Goal: Complete application form

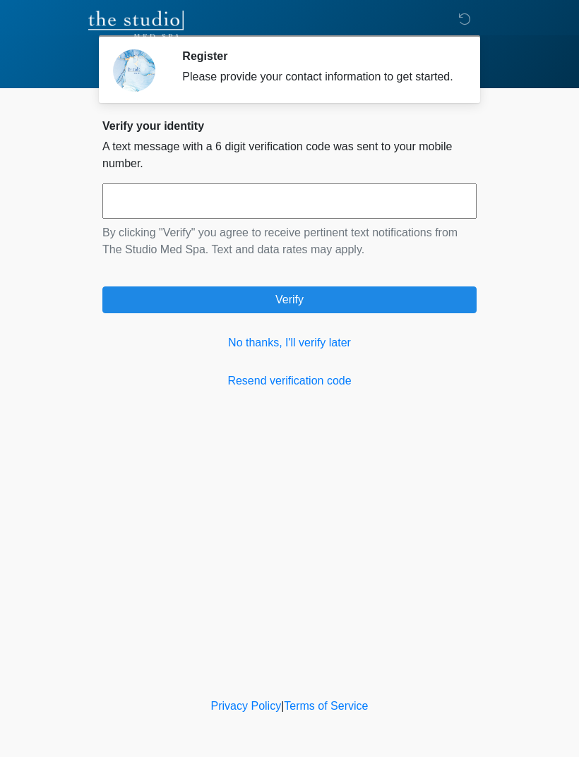
click at [260, 351] on link "No thanks, I'll verify later" at bounding box center [289, 343] width 374 height 17
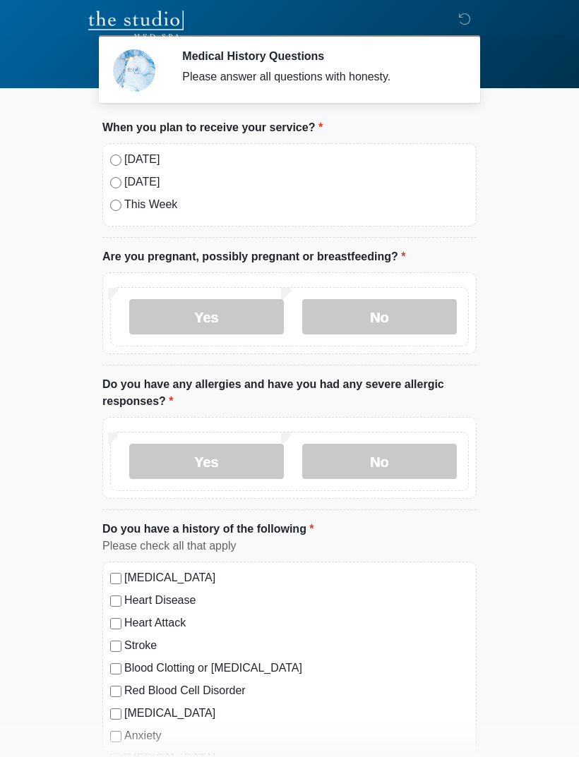
click at [138, 166] on label "Today" at bounding box center [296, 159] width 344 height 17
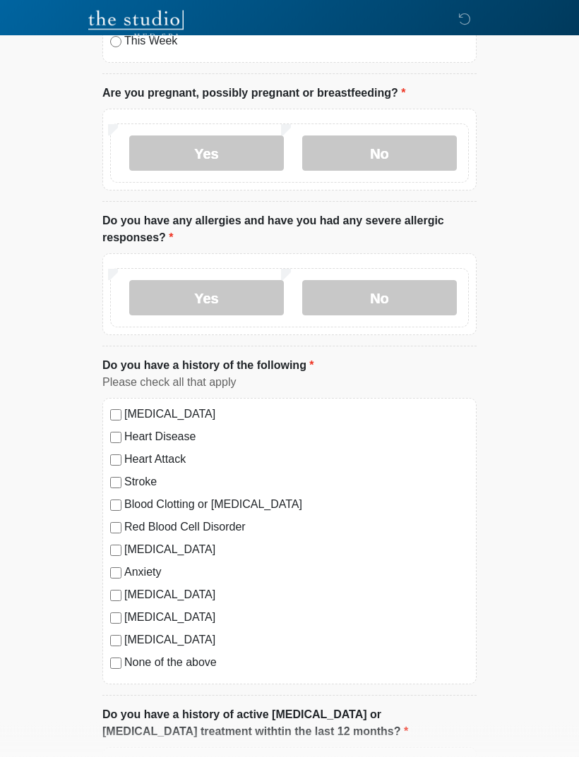
scroll to position [165, 0]
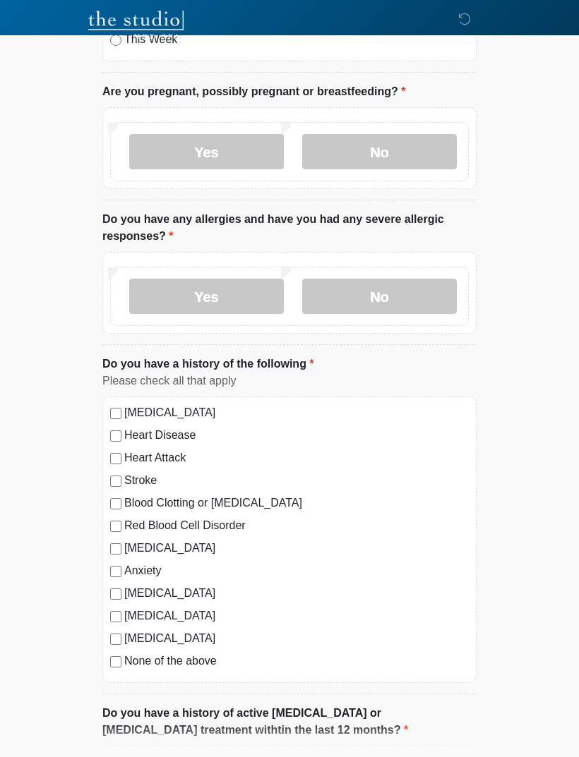
click at [119, 536] on div "High Blood Pressure Heart Disease Heart Attack Stroke Blood Clotting or Bleedin…" at bounding box center [289, 540] width 374 height 287
click at [133, 508] on label "Blood Clotting or Bleeding Disorder" at bounding box center [296, 503] width 344 height 17
click at [119, 555] on div "Depression" at bounding box center [289, 548] width 359 height 17
click at [115, 580] on div "High Blood Pressure Heart Disease Heart Attack Stroke Blood Clotting or Bleedin…" at bounding box center [289, 540] width 374 height 287
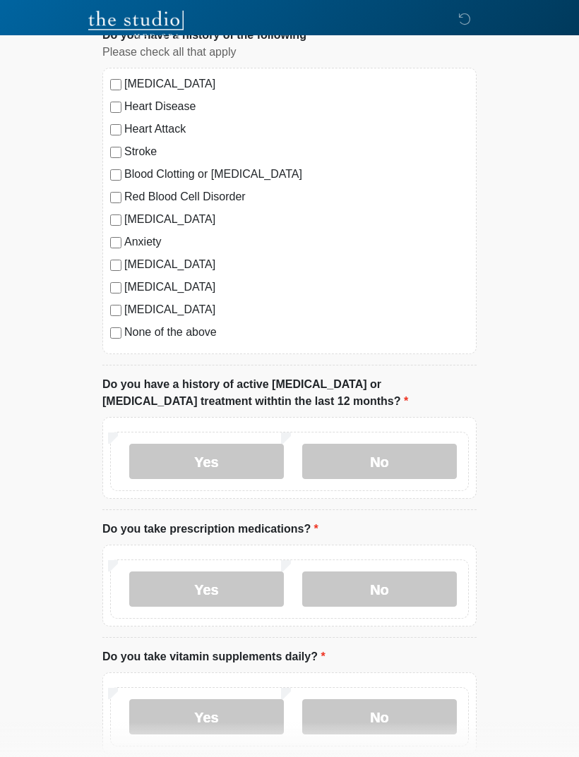
click at [248, 594] on label "Yes" at bounding box center [206, 589] width 155 height 35
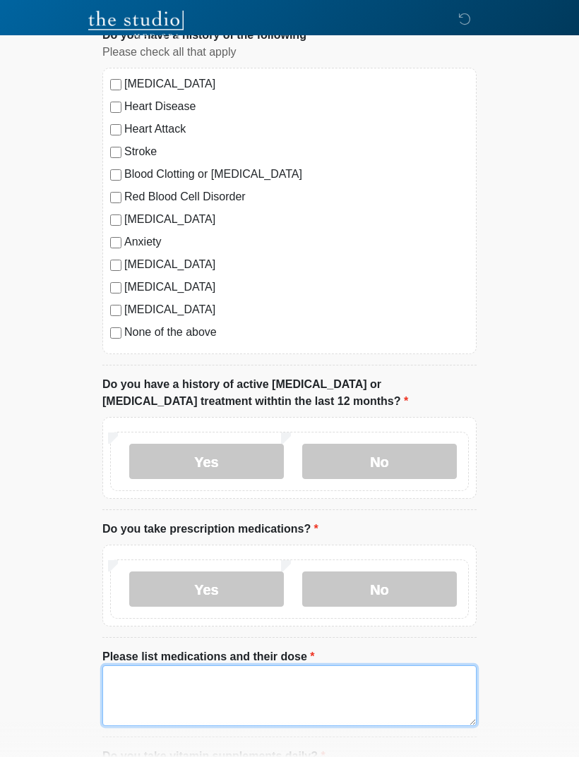
click at [298, 699] on textarea "Please list medications and their dose" at bounding box center [289, 696] width 374 height 61
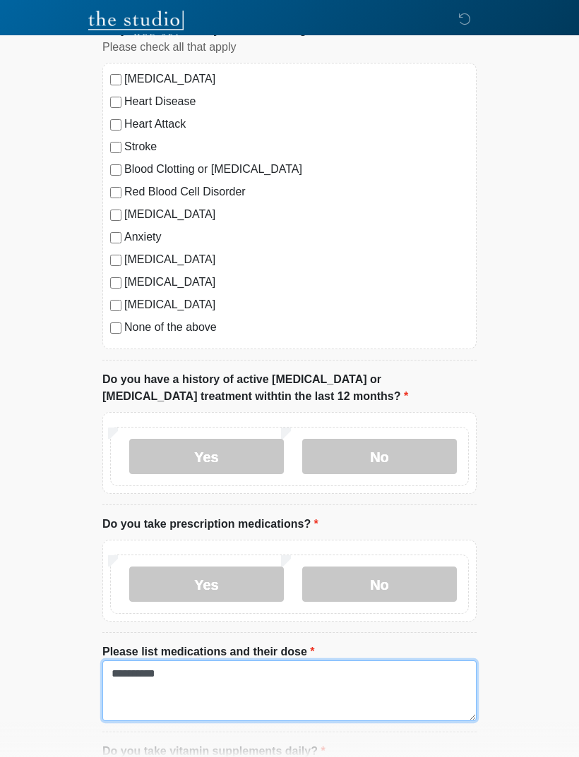
scroll to position [493, 0]
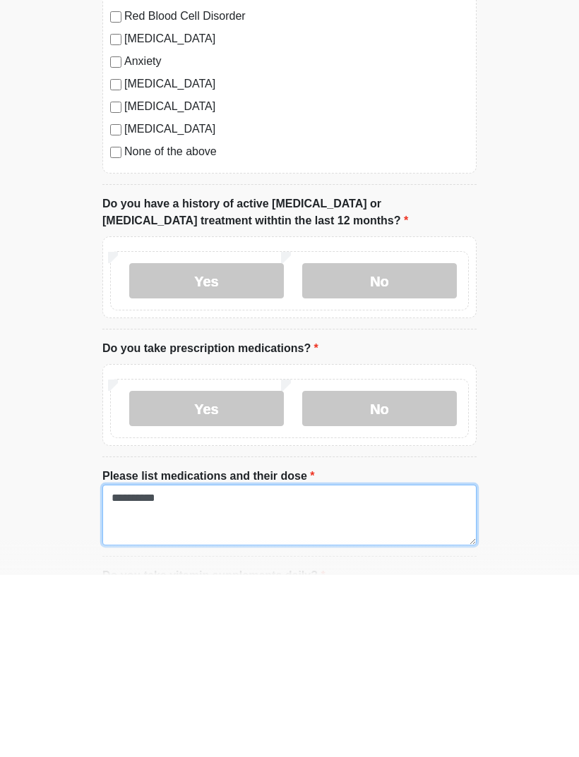
type textarea "**********"
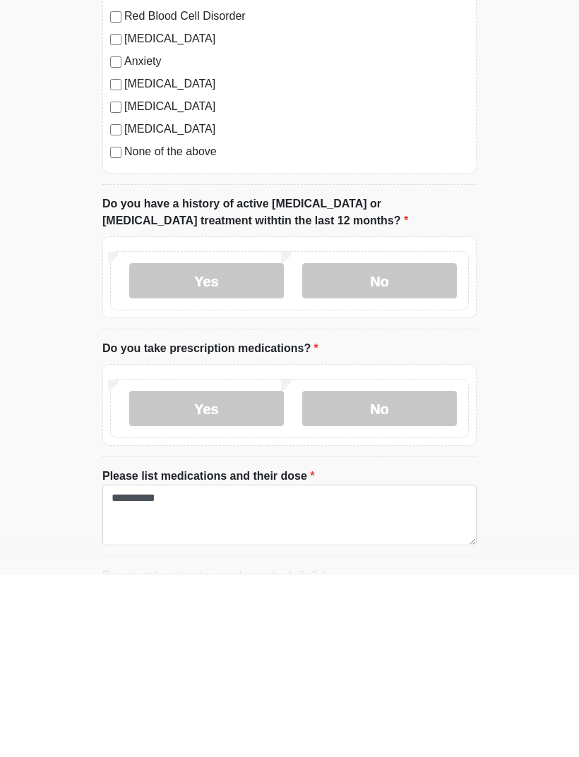
click at [416, 445] on label "No" at bounding box center [379, 462] width 155 height 35
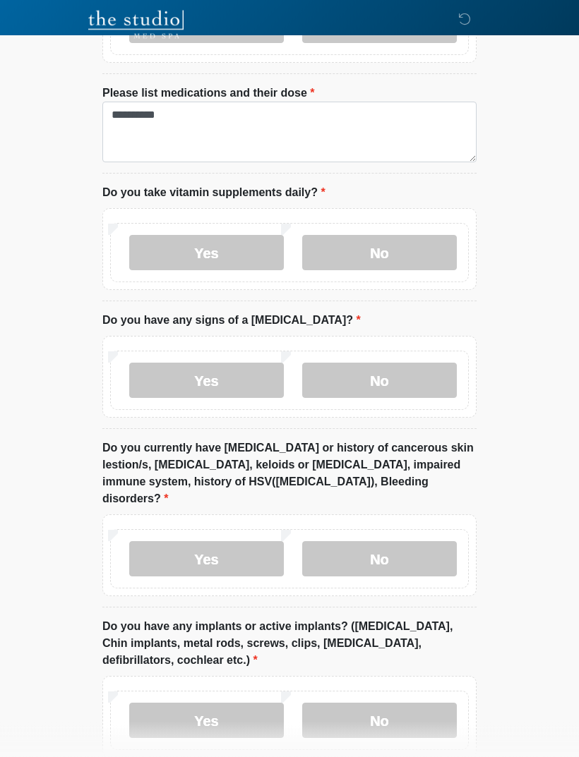
scroll to position [1058, 0]
click at [244, 262] on label "Yes" at bounding box center [206, 252] width 155 height 35
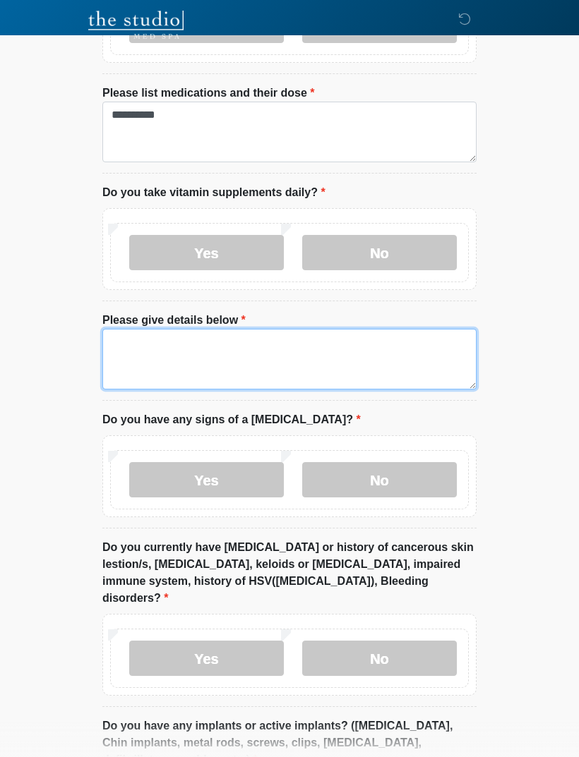
click at [155, 350] on textarea "Please give details below" at bounding box center [289, 359] width 374 height 61
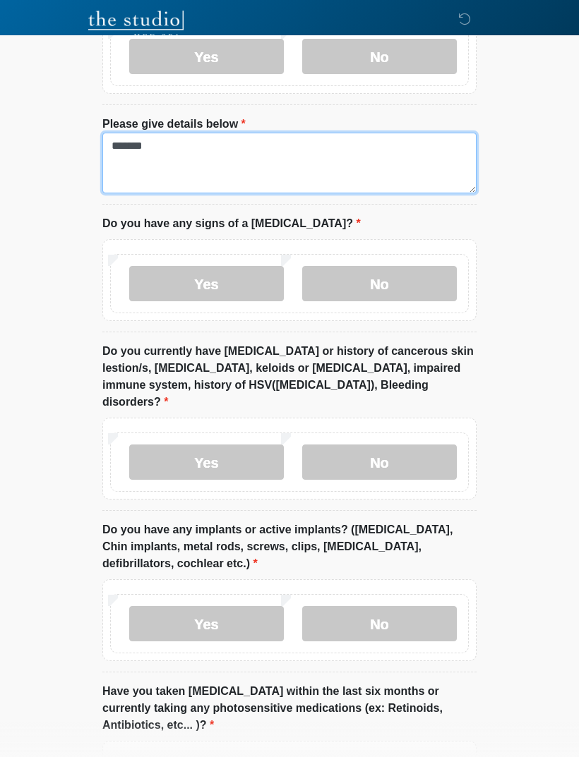
type textarea "*******"
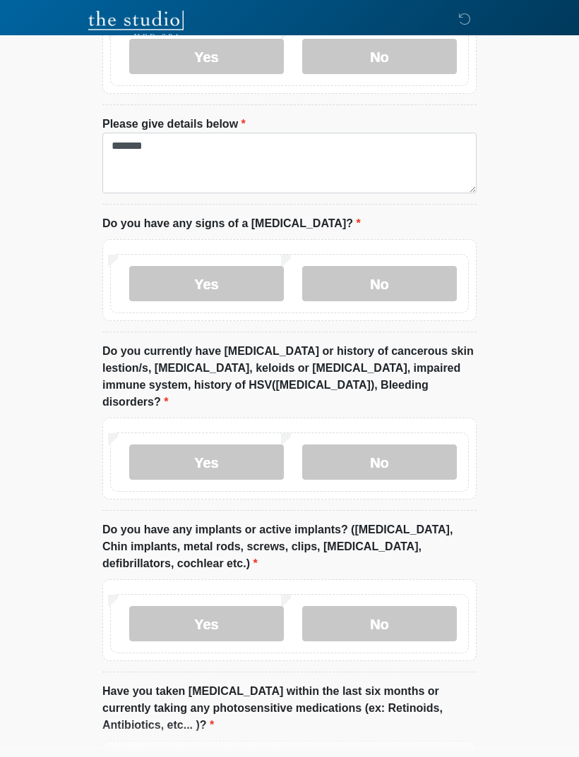
click at [413, 282] on label "No" at bounding box center [379, 283] width 155 height 35
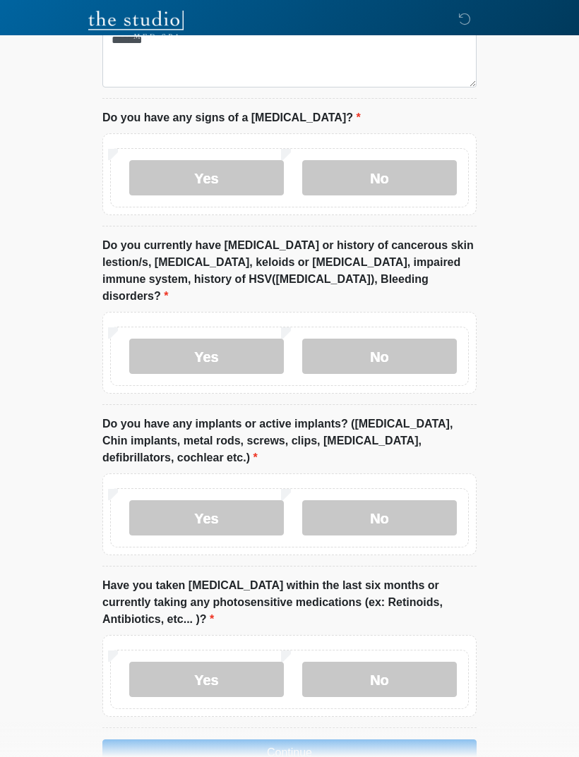
scroll to position [1379, 0]
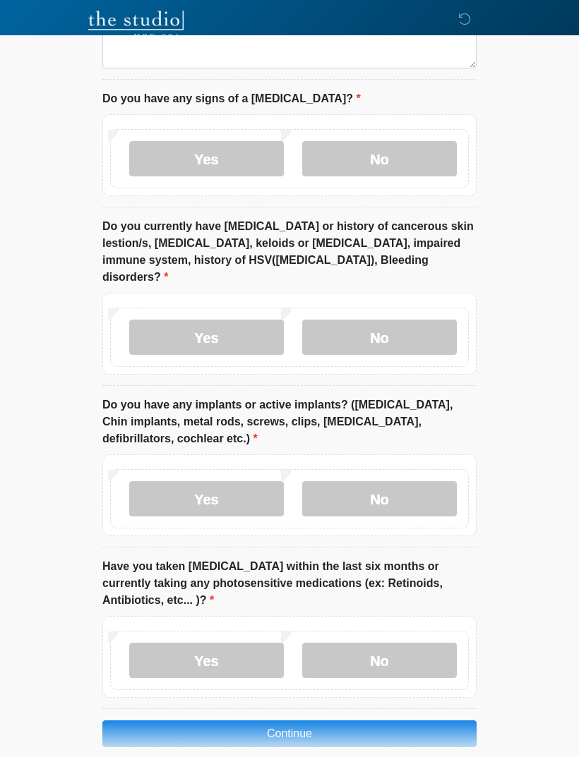
click at [397, 481] on label "No" at bounding box center [379, 498] width 155 height 35
click at [395, 656] on label "No" at bounding box center [379, 660] width 155 height 35
click at [383, 721] on button "Continue" at bounding box center [289, 734] width 374 height 27
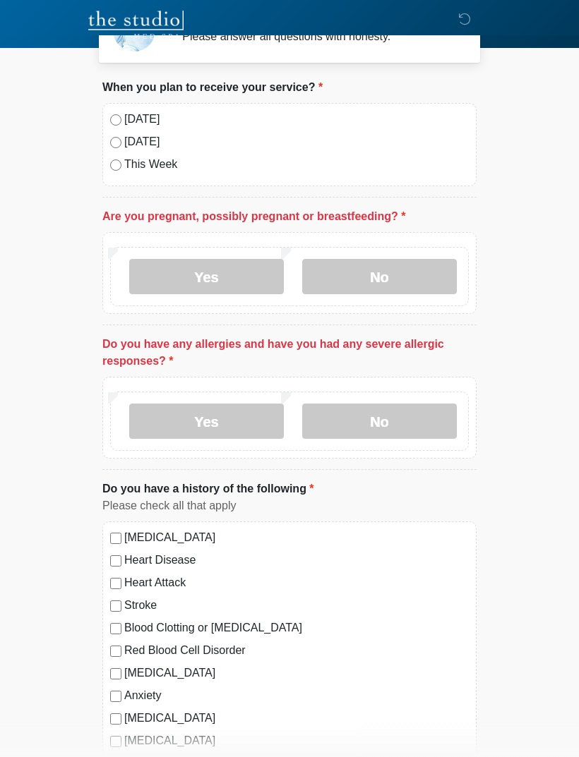
click at [426, 414] on label "No" at bounding box center [379, 421] width 155 height 35
click at [419, 277] on label "No" at bounding box center [379, 276] width 155 height 35
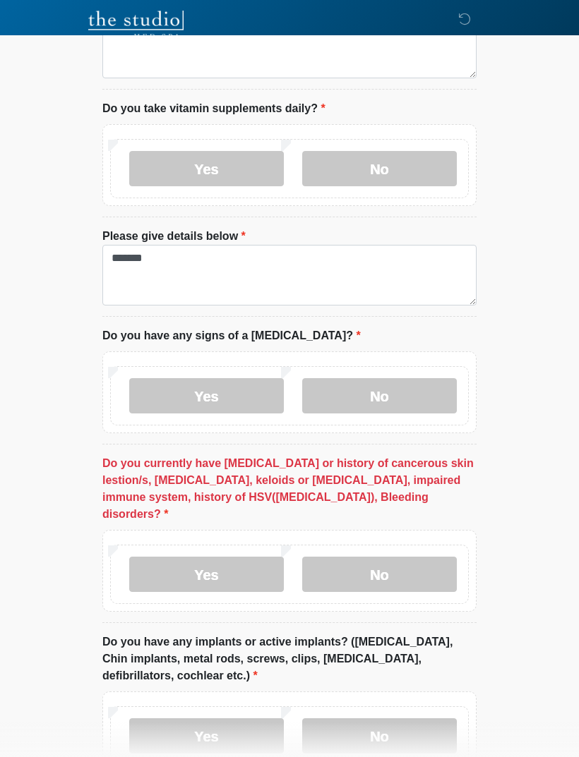
click at [426, 557] on label "No" at bounding box center [379, 574] width 155 height 35
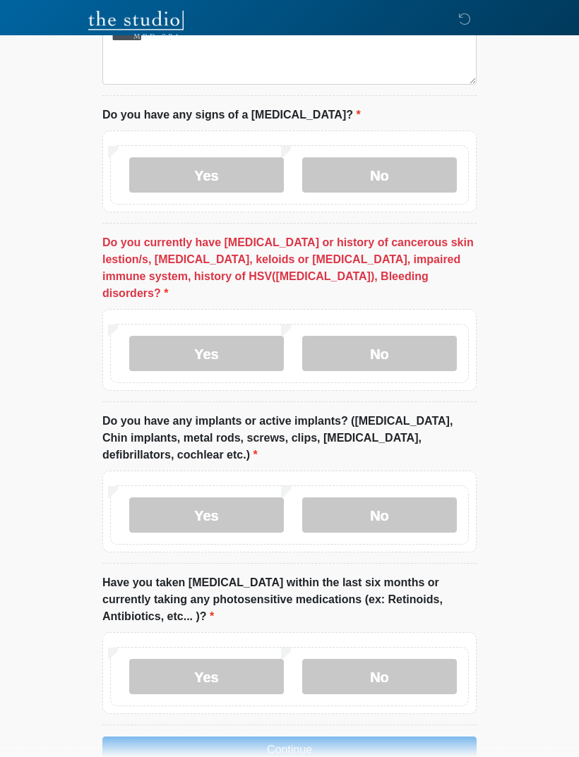
scroll to position [1379, 0]
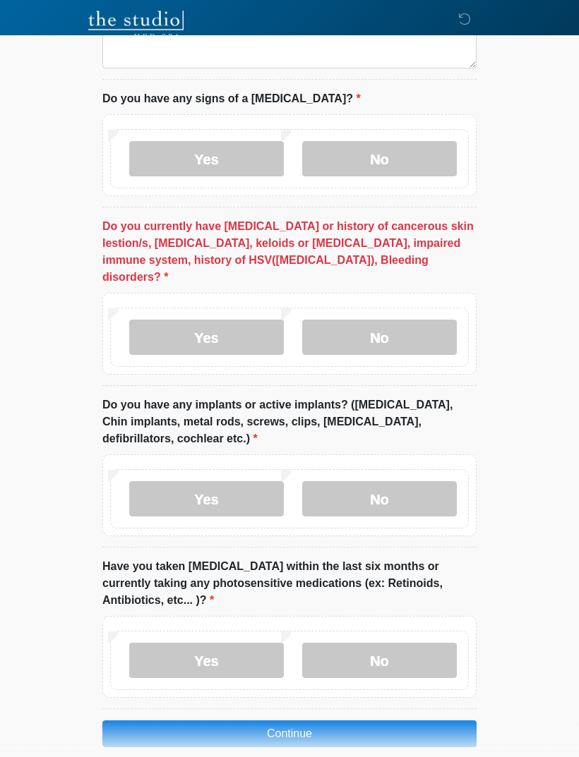
click at [399, 721] on button "Continue" at bounding box center [289, 734] width 374 height 27
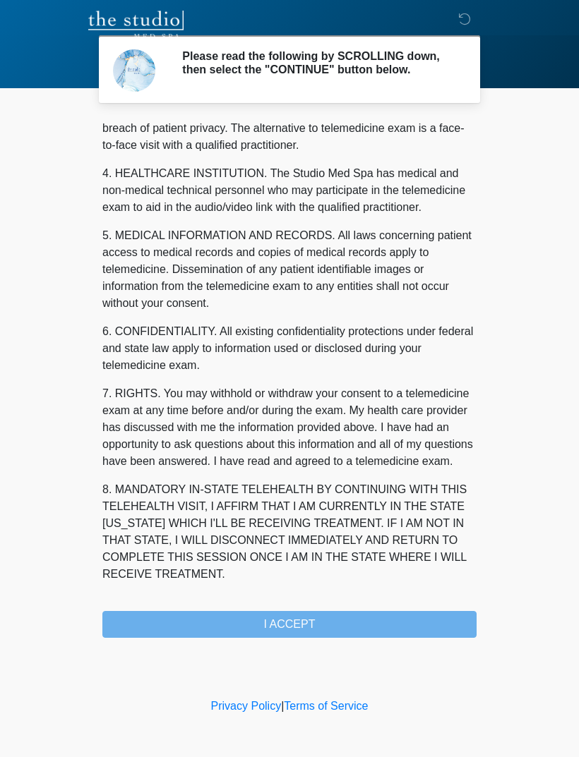
scroll to position [361, 0]
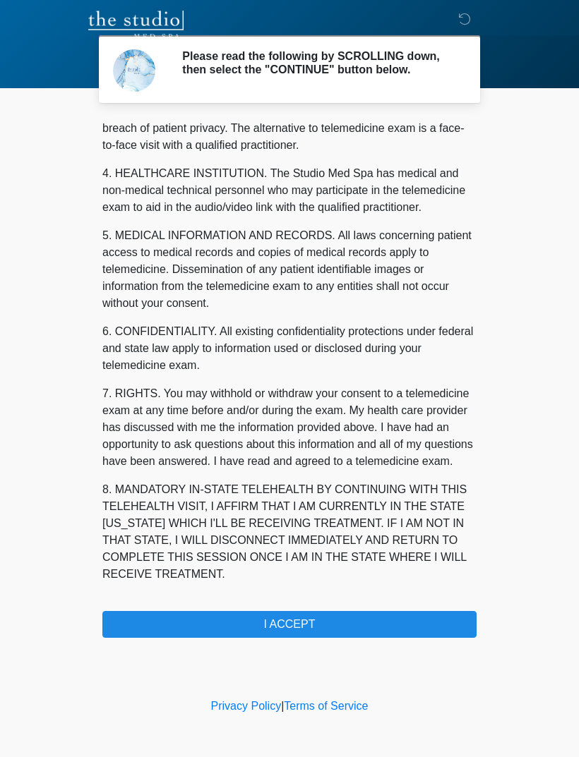
click at [400, 651] on div "‎ ‎ Please read the following by SCROLLING down, then select the "CONTINUE" but…" at bounding box center [289, 347] width 423 height 667
click at [419, 631] on button "I ACCEPT" at bounding box center [289, 624] width 374 height 27
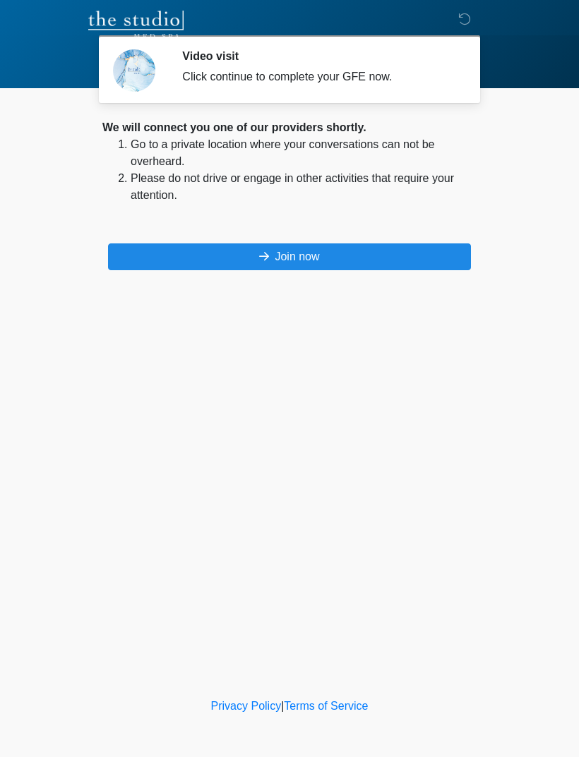
click at [378, 253] on button "Join now" at bounding box center [289, 257] width 363 height 27
